Goal: Task Accomplishment & Management: Manage account settings

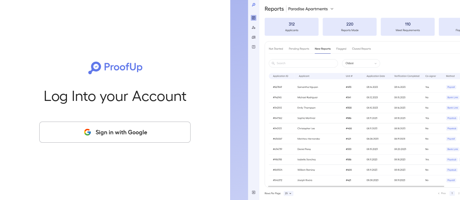
click at [148, 130] on button "Sign in with Google" at bounding box center [114, 132] width 151 height 21
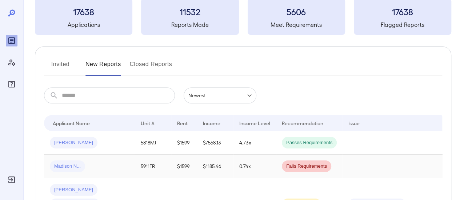
scroll to position [109, 0]
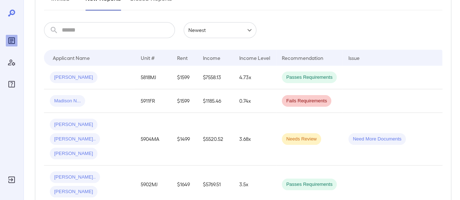
click at [76, 102] on span "Madison N..." at bounding box center [67, 101] width 35 height 7
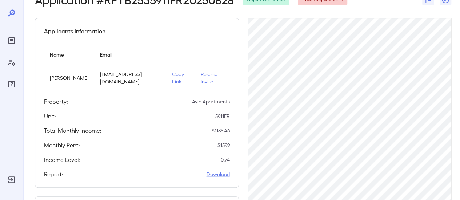
scroll to position [36, 0]
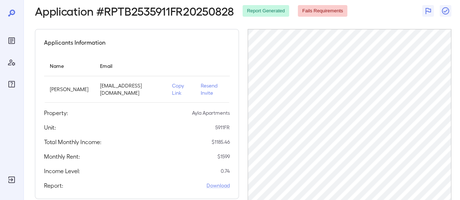
click at [213, 88] on p "Resend Invite" at bounding box center [212, 89] width 23 height 15
